Goal: Task Accomplishment & Management: Manage account settings

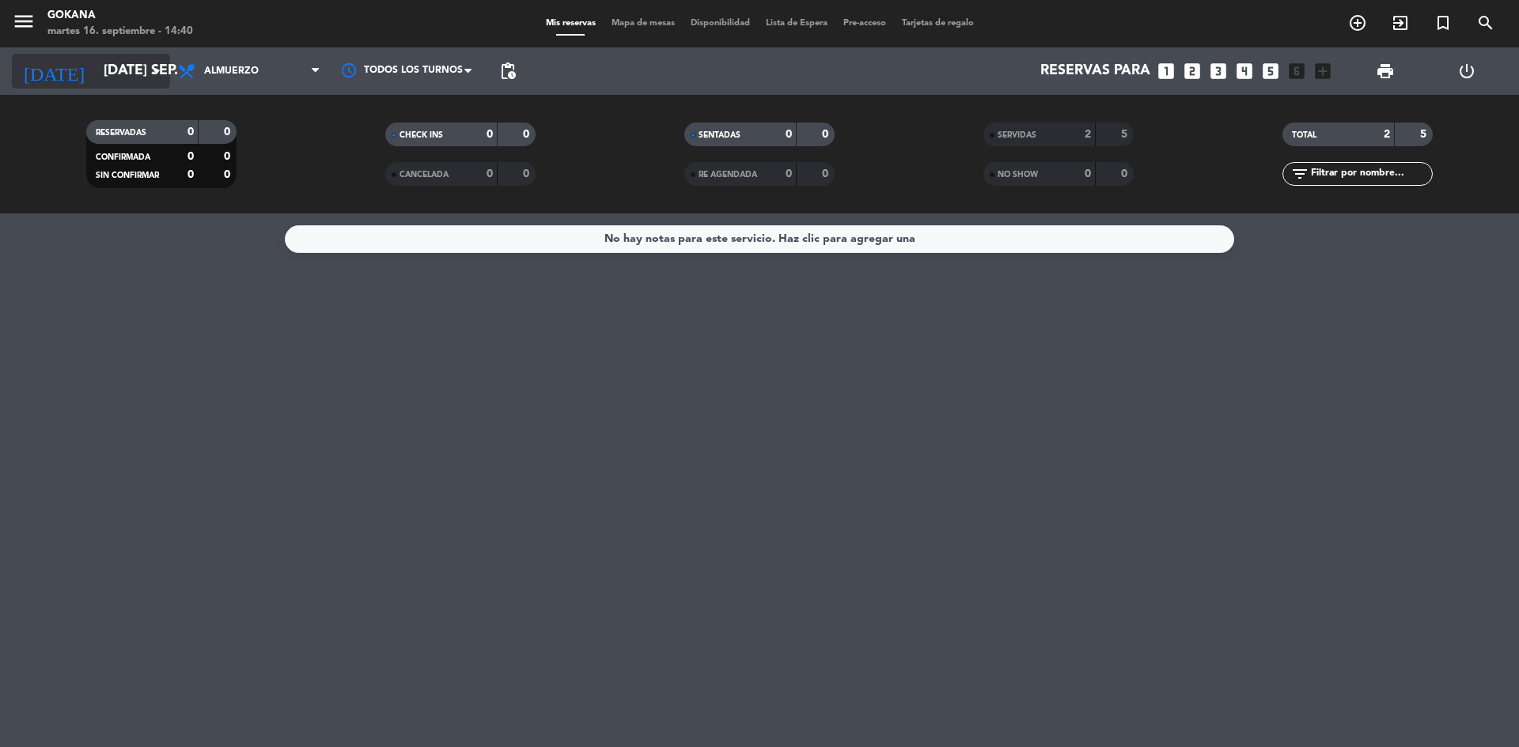
click at [150, 72] on icon "arrow_drop_down" at bounding box center [156, 71] width 19 height 19
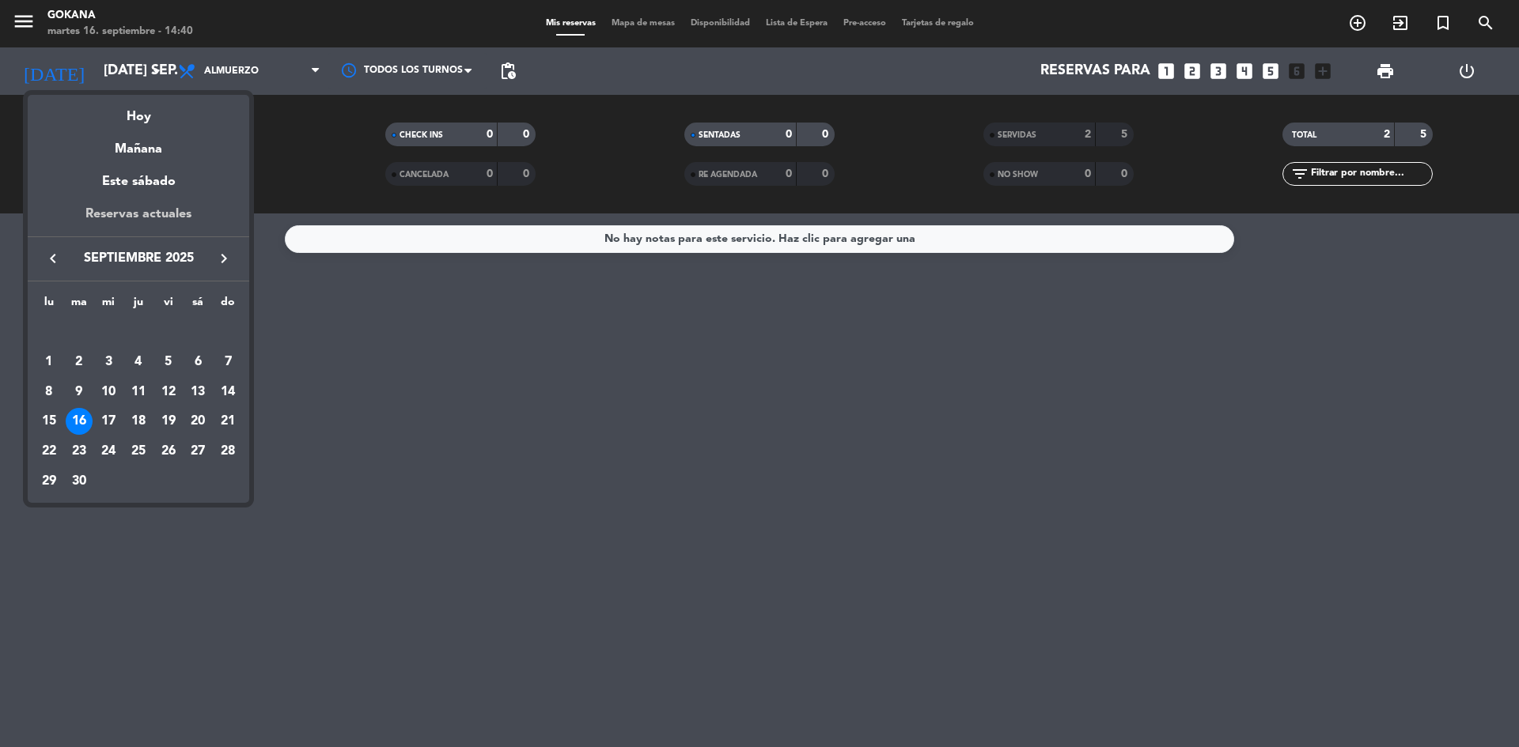
click at [163, 211] on div "Reservas actuales" at bounding box center [138, 220] width 221 height 32
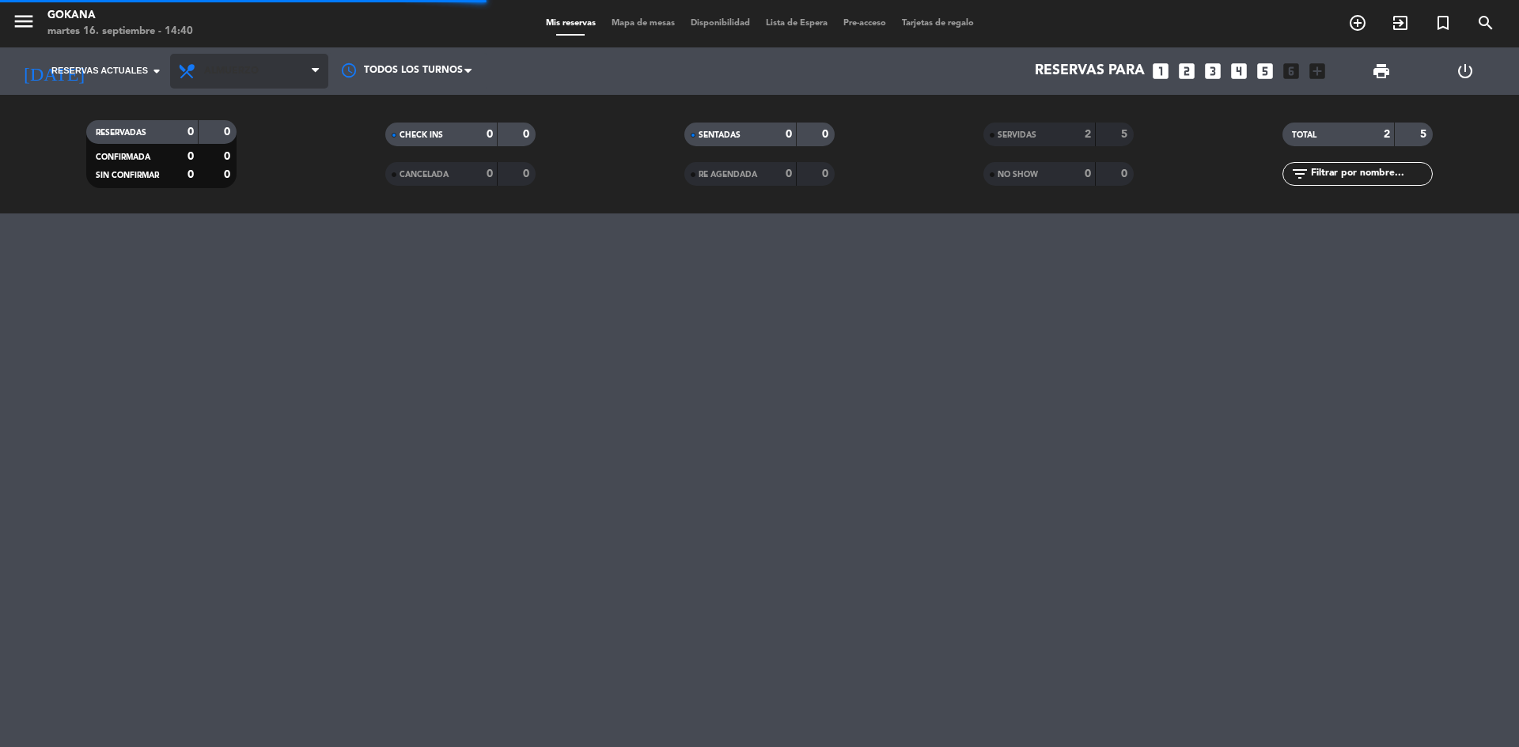
click at [240, 92] on div "Todos los servicios Almuerzo Cena Almuerzo Todos los servicios Almuerzo Cena" at bounding box center [249, 70] width 158 height 47
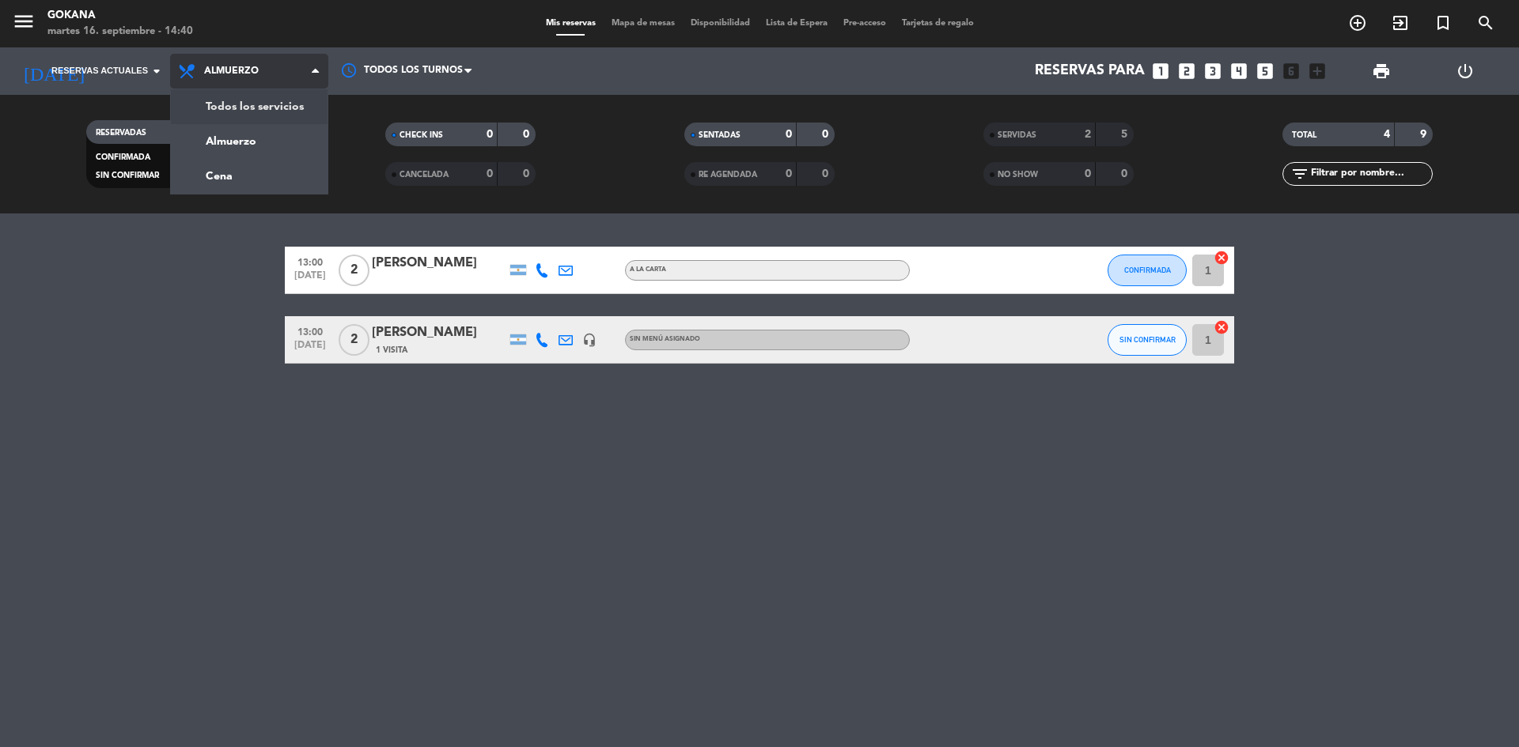
click at [248, 106] on div "menu GOKANA martes 16. septiembre - 14:40 Mis reservas Mapa de mesas Disponibil…" at bounding box center [759, 107] width 1519 height 214
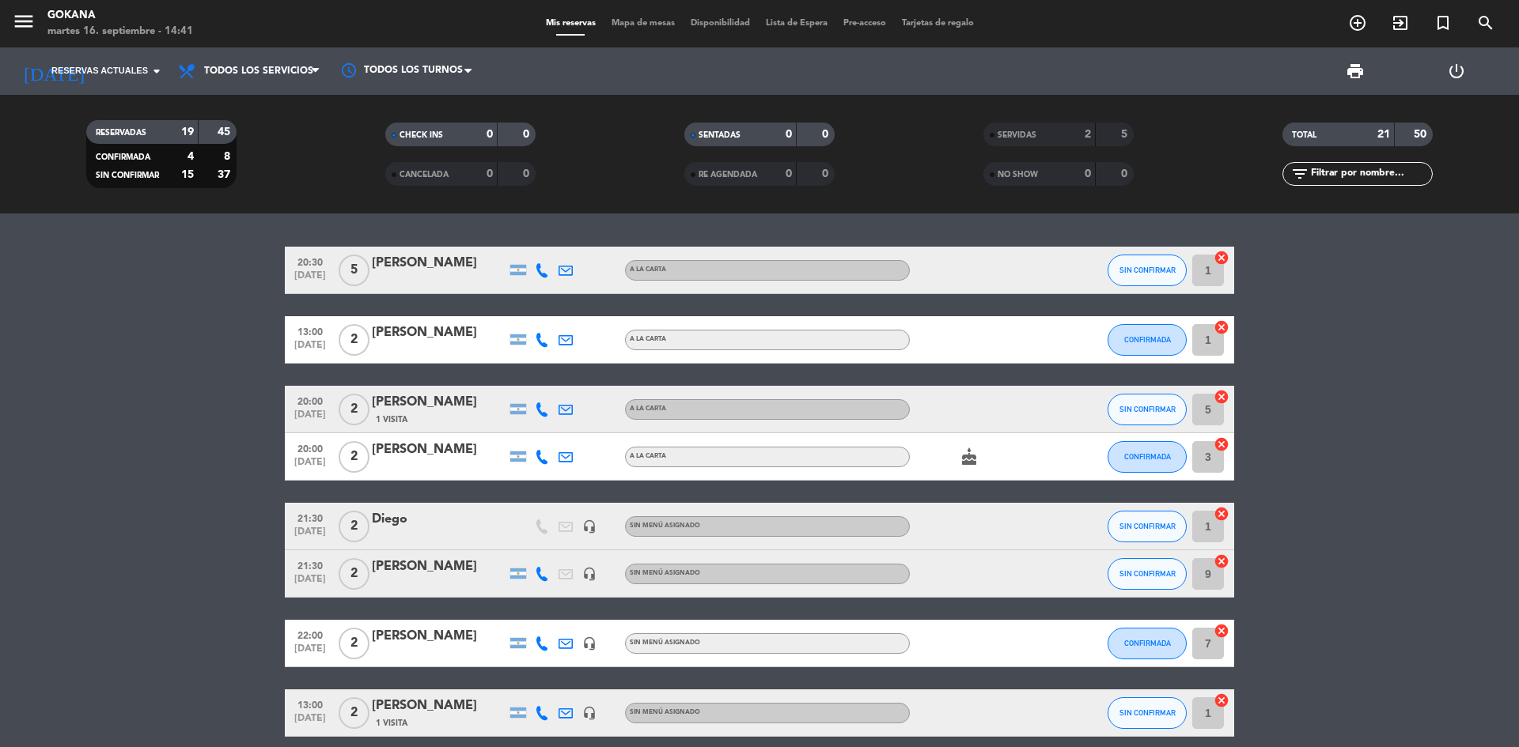
click at [1448, 71] on icon "power_settings_new" at bounding box center [1456, 71] width 19 height 19
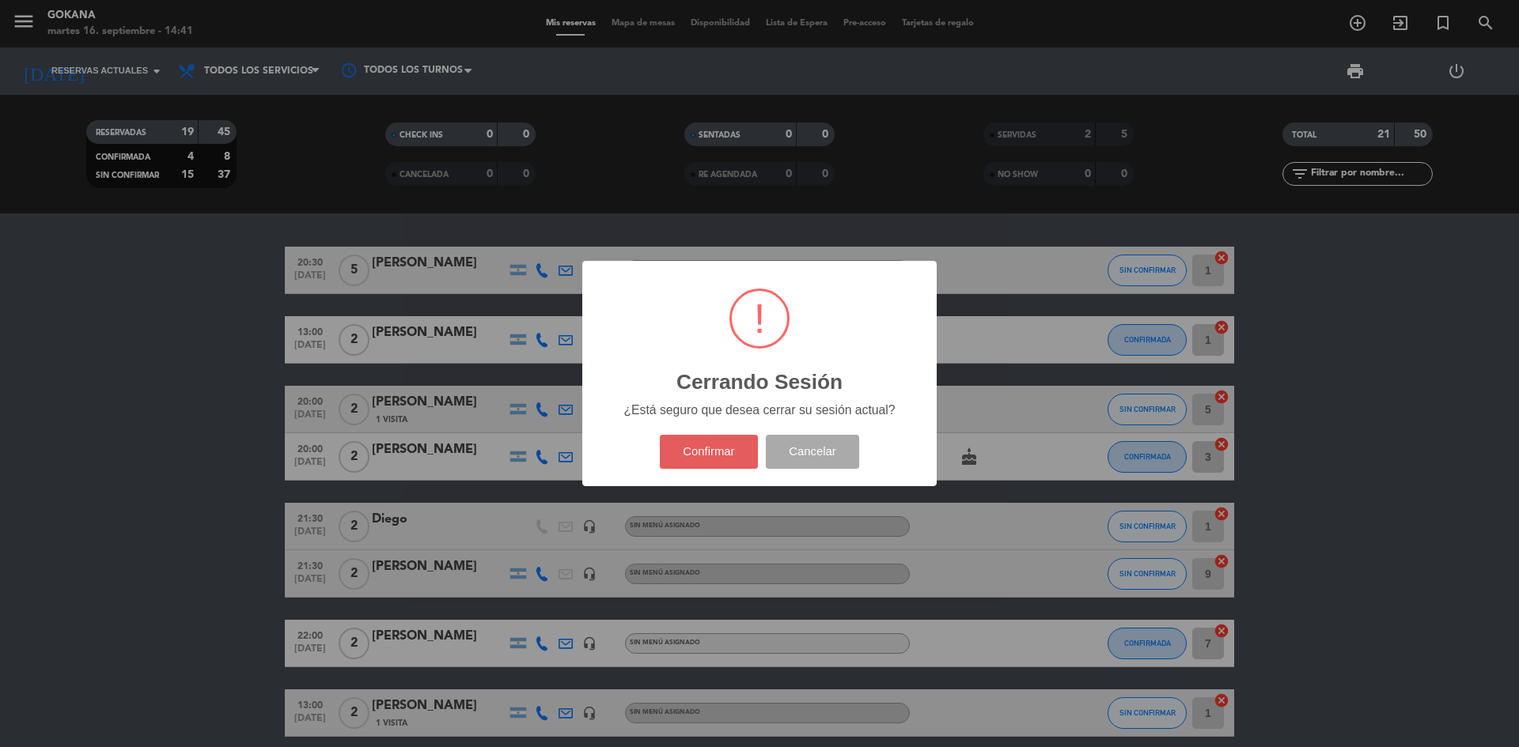
click at [702, 462] on button "Confirmar" at bounding box center [709, 452] width 99 height 34
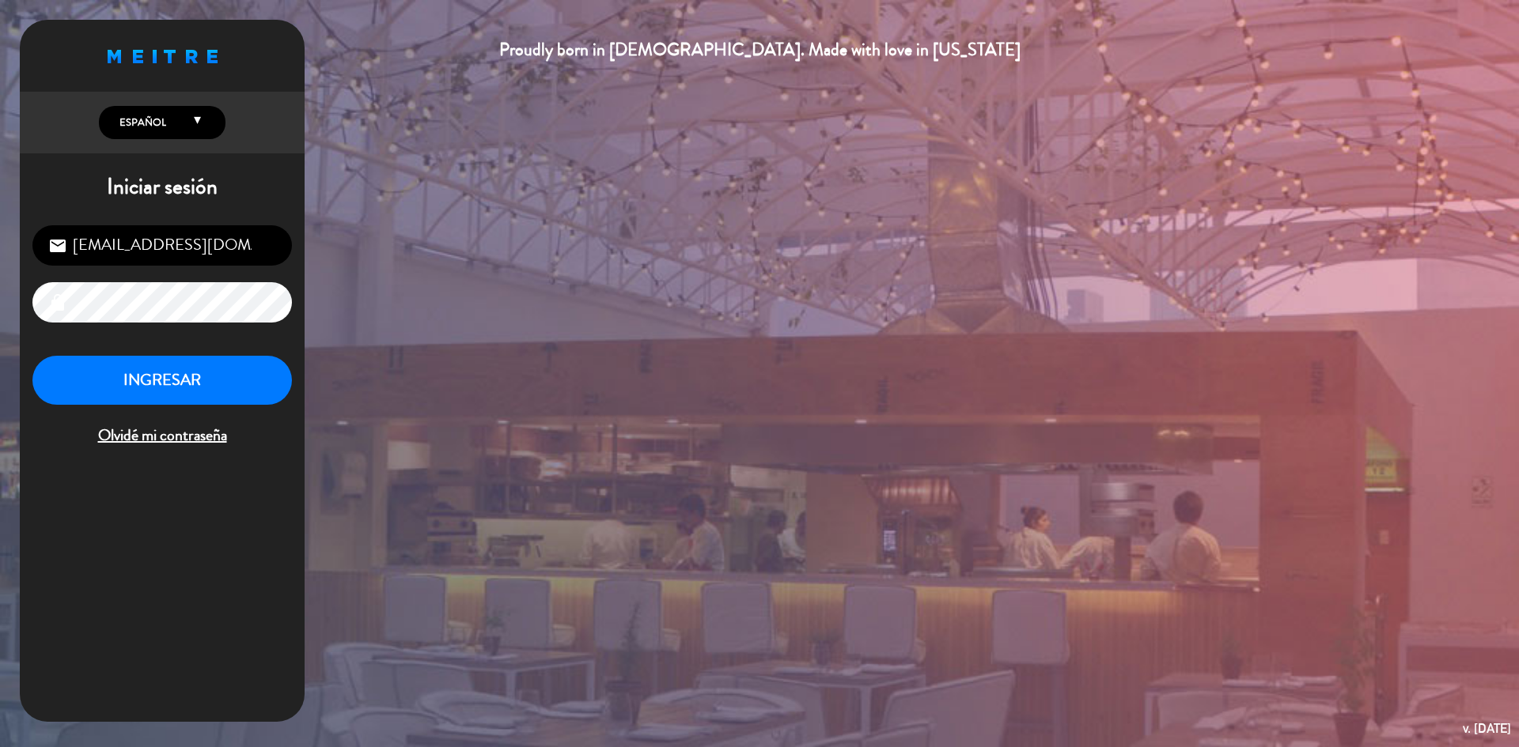
click at [167, 237] on input "[EMAIL_ADDRESS][DOMAIN_NAME]" at bounding box center [161, 245] width 259 height 40
type input "[EMAIL_ADDRESS][DOMAIN_NAME]"
click at [191, 394] on button "INGRESAR" at bounding box center [161, 381] width 259 height 50
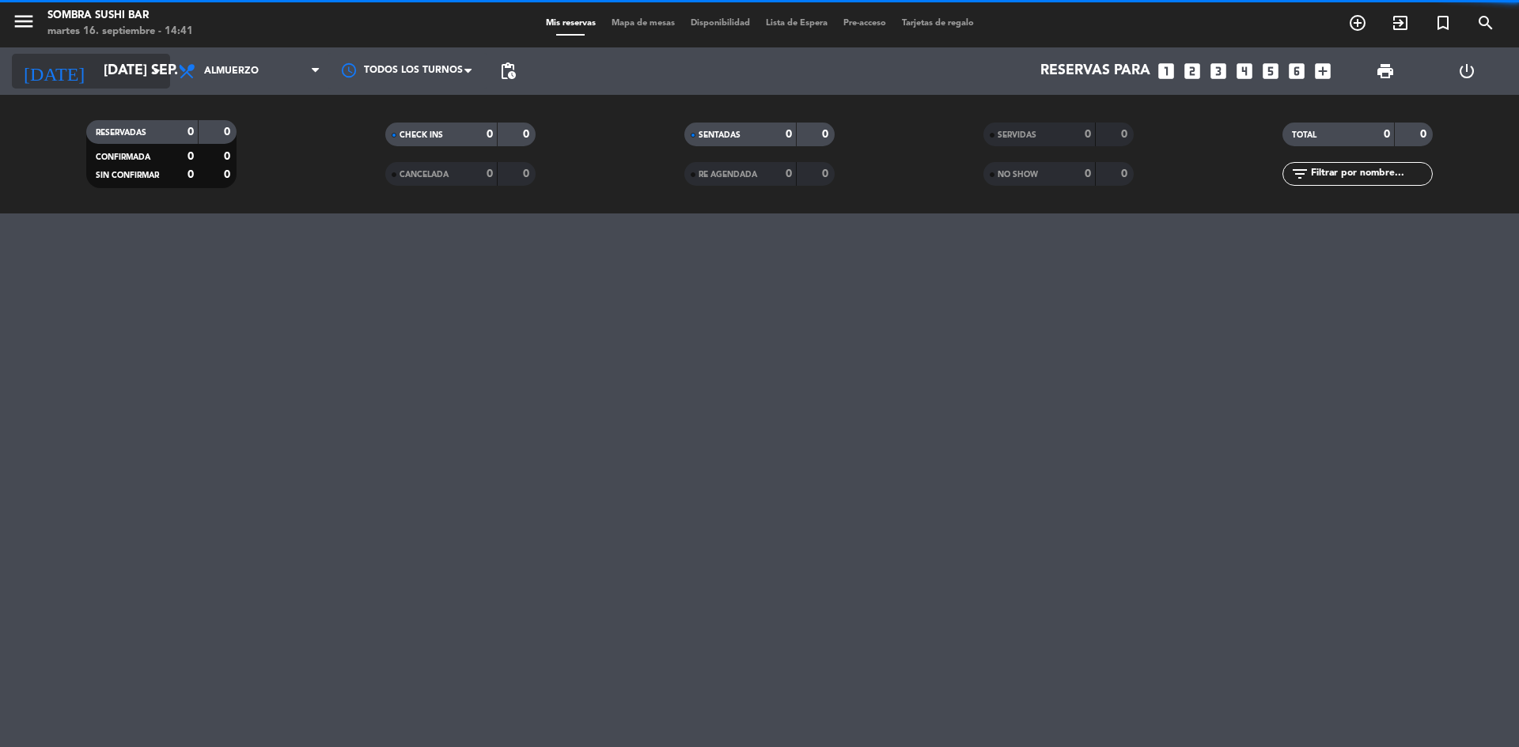
click at [148, 74] on icon "arrow_drop_down" at bounding box center [156, 71] width 19 height 19
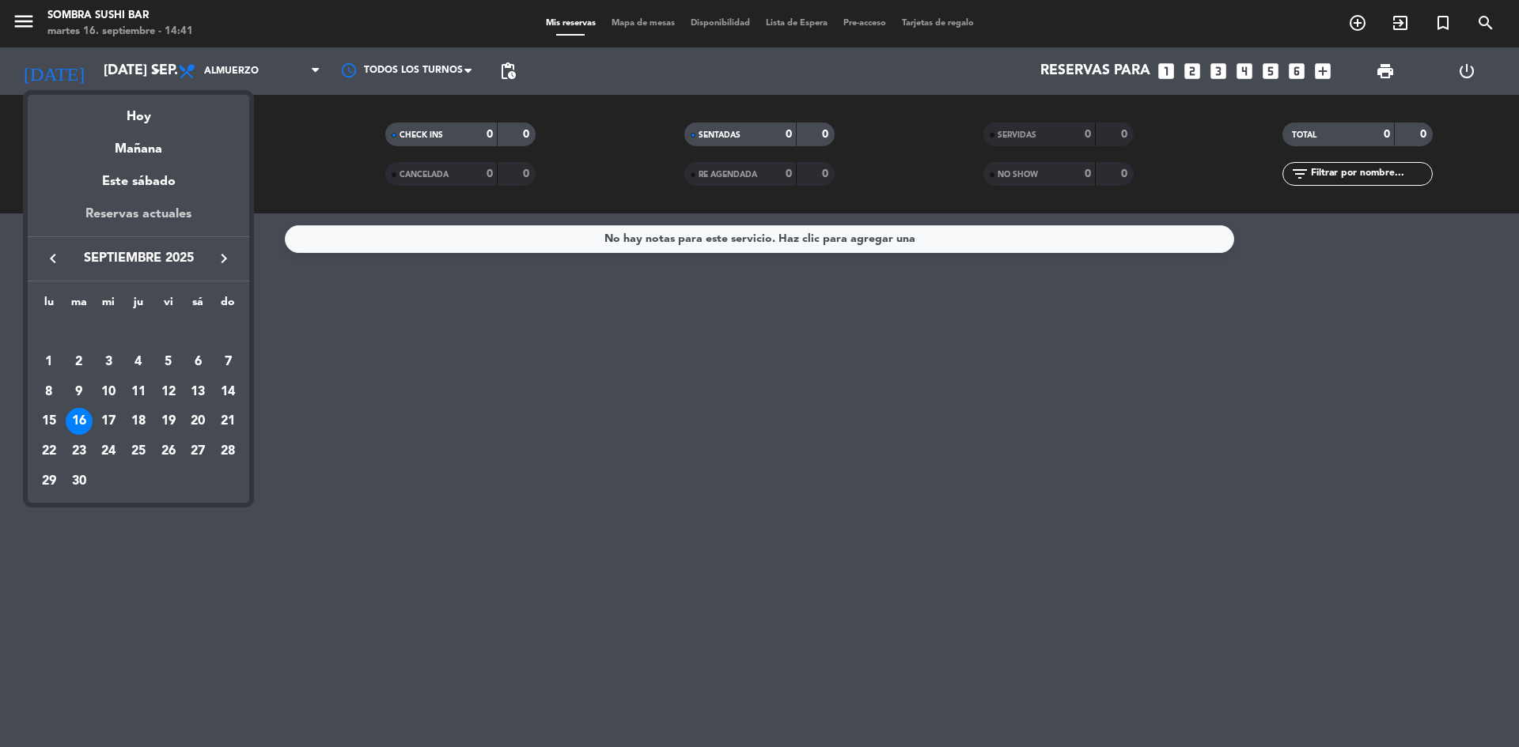
click at [139, 216] on div "Reservas actuales" at bounding box center [138, 220] width 221 height 32
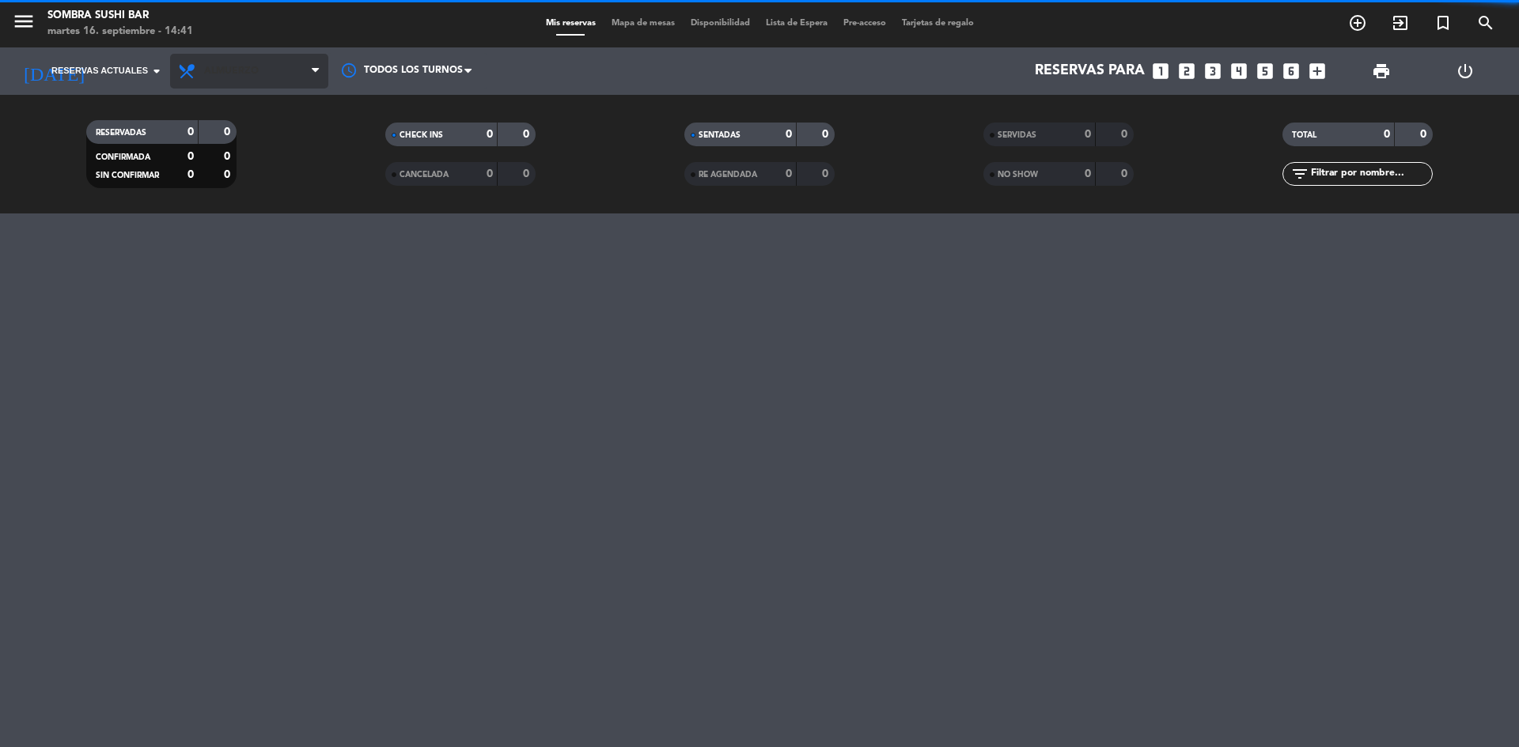
click at [249, 76] on span "Almuerzo" at bounding box center [231, 71] width 55 height 11
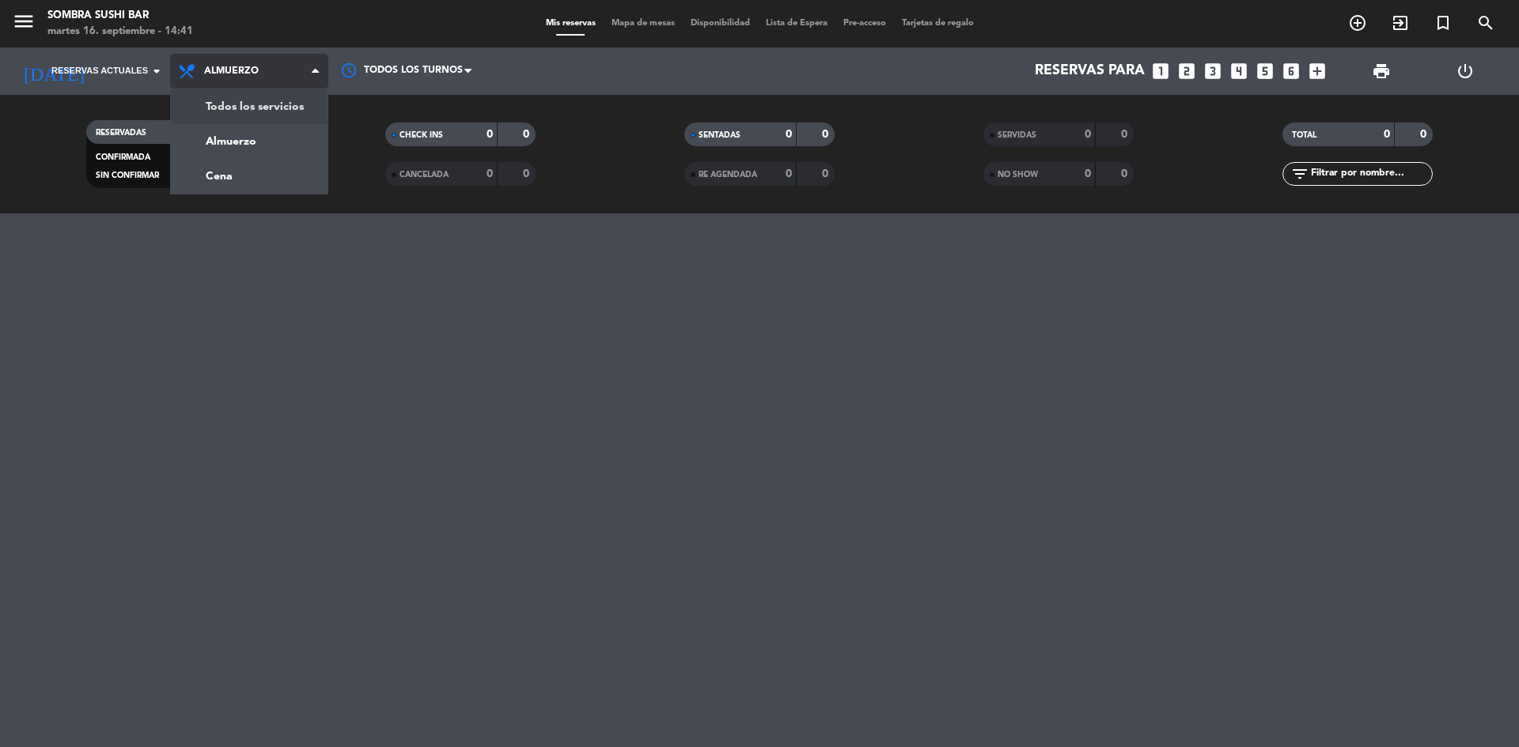
click at [249, 97] on div "menu Sombra Sushi Bar martes 16. septiembre - 14:41 Mis reservas Mapa de mesas …" at bounding box center [759, 107] width 1519 height 214
